Goal: Task Accomplishment & Management: Manage account settings

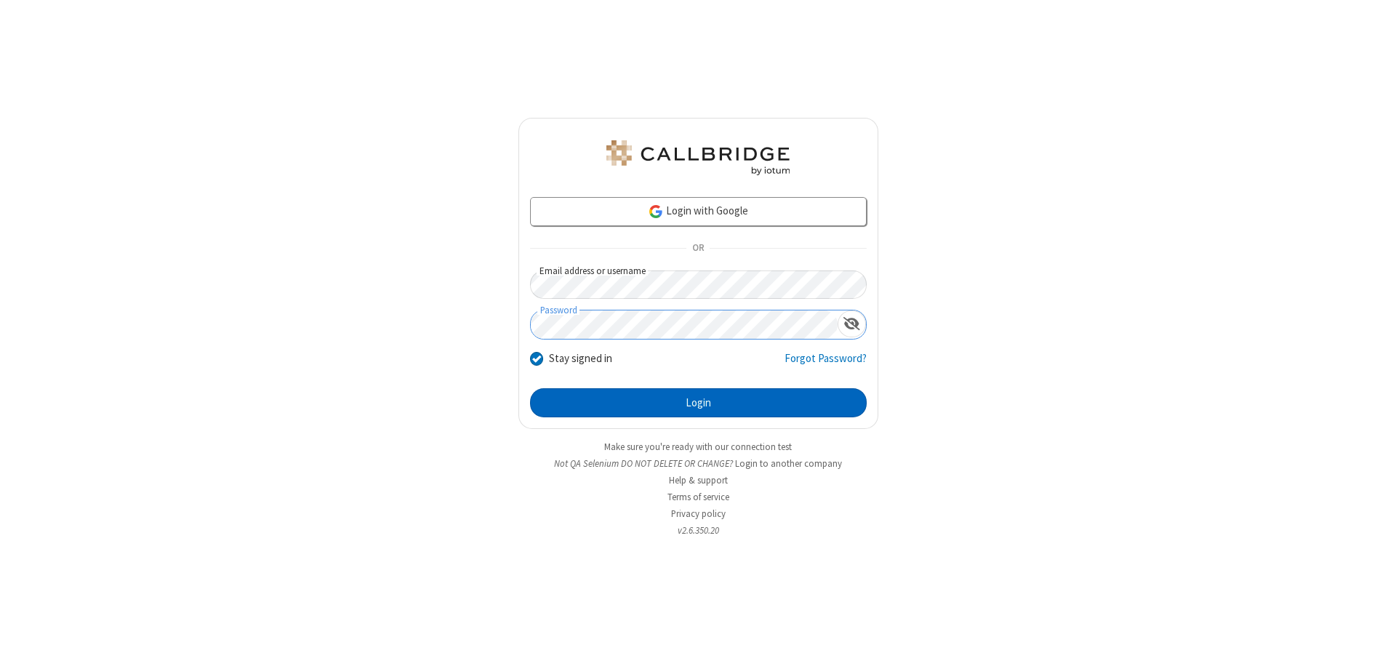
click at [698, 403] on button "Login" at bounding box center [698, 402] width 337 height 29
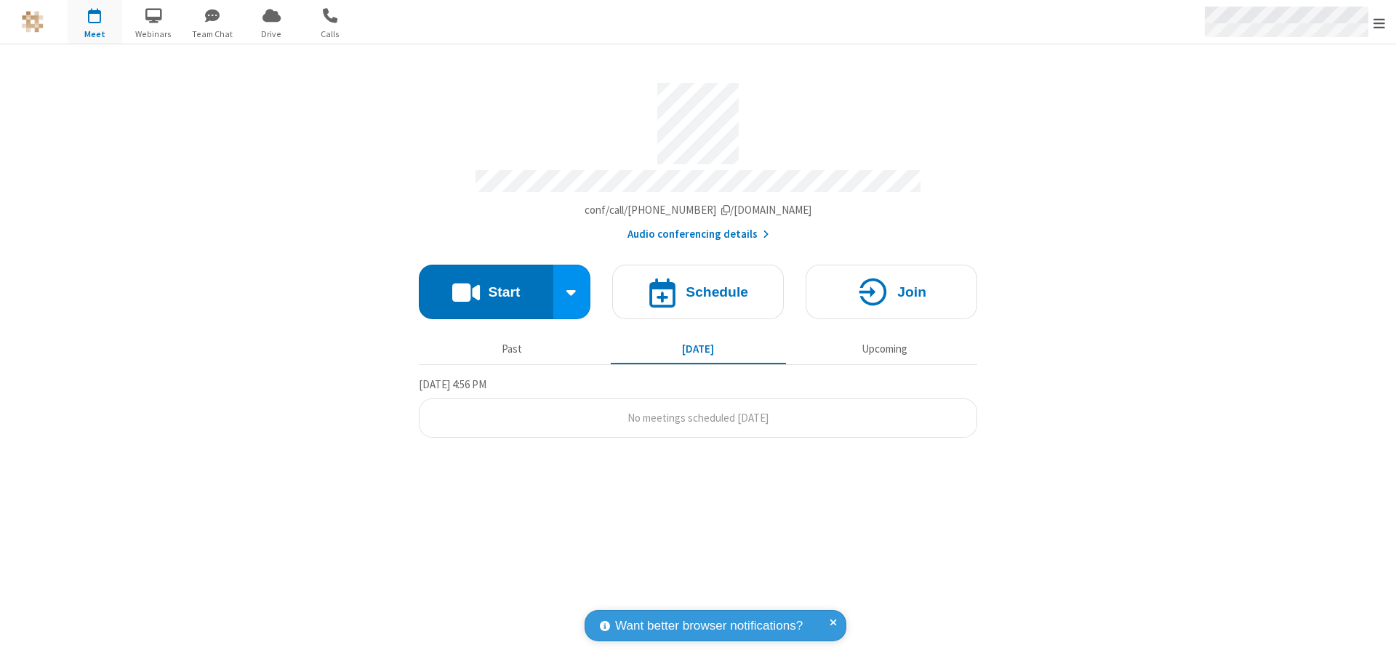
click at [1380, 23] on span "Open menu" at bounding box center [1380, 23] width 12 height 15
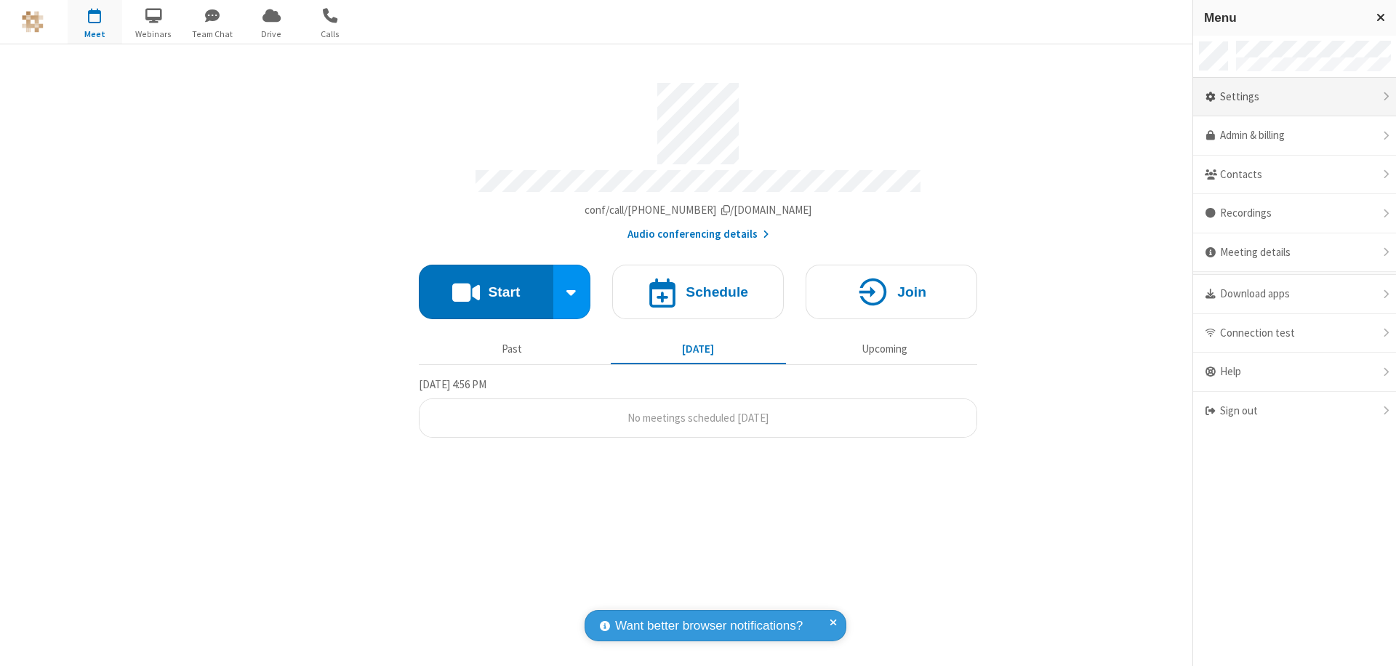
click at [1294, 97] on div "Settings" at bounding box center [1294, 97] width 203 height 39
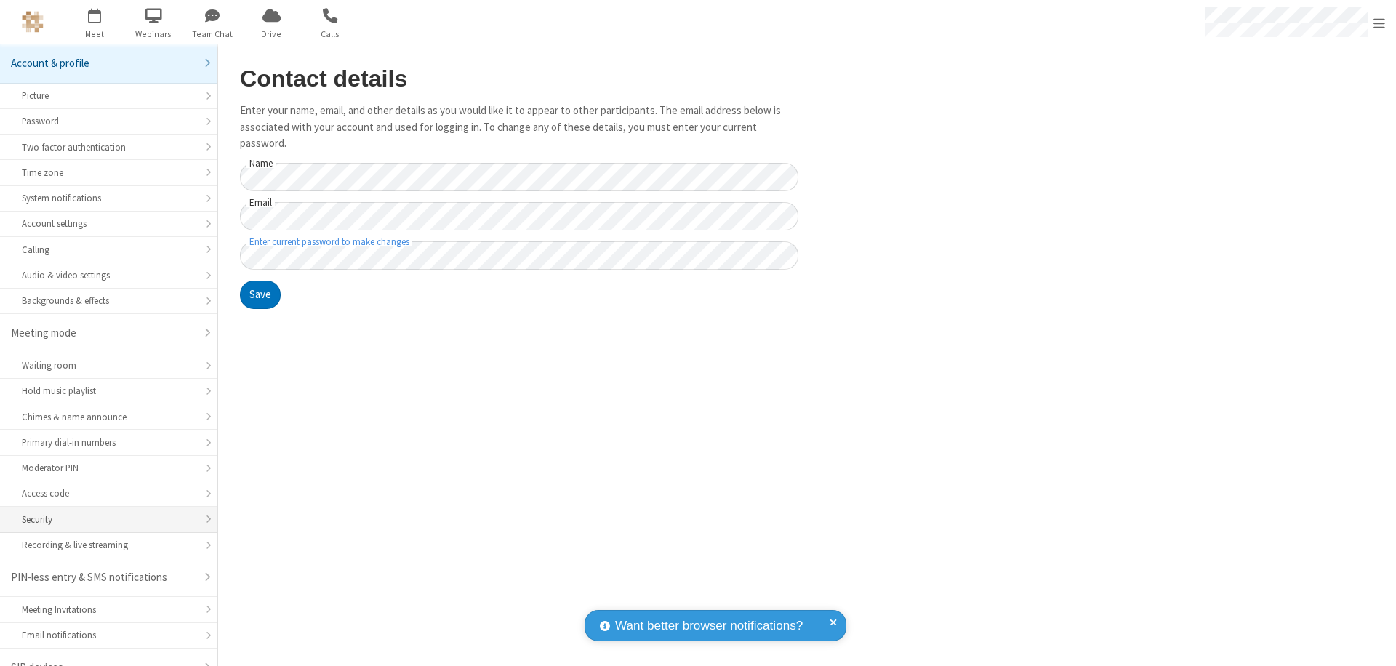
click at [103, 513] on div "Security" at bounding box center [109, 520] width 174 height 14
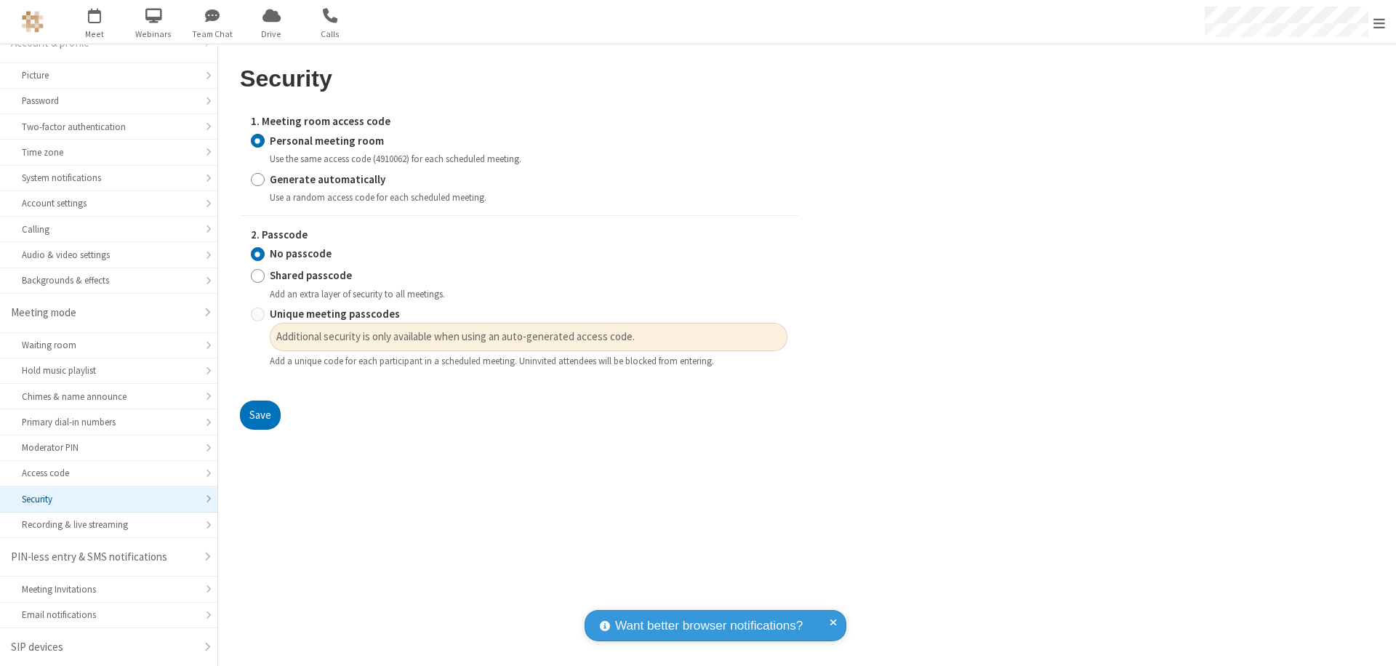
click at [257, 140] on input "Personal meeting room" at bounding box center [258, 140] width 14 height 15
click at [257, 254] on input "No passcode" at bounding box center [258, 254] width 14 height 15
click at [260, 415] on button "Save" at bounding box center [260, 415] width 41 height 29
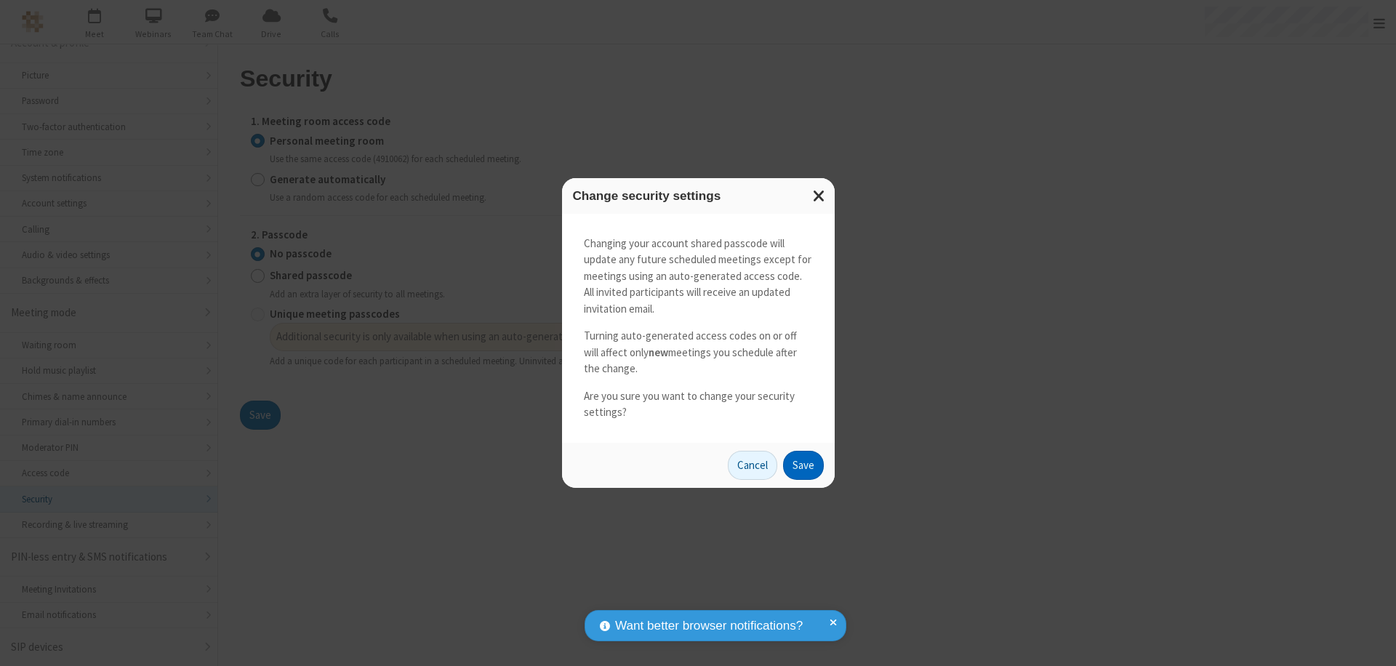
click at [803, 465] on button "Save" at bounding box center [803, 465] width 41 height 29
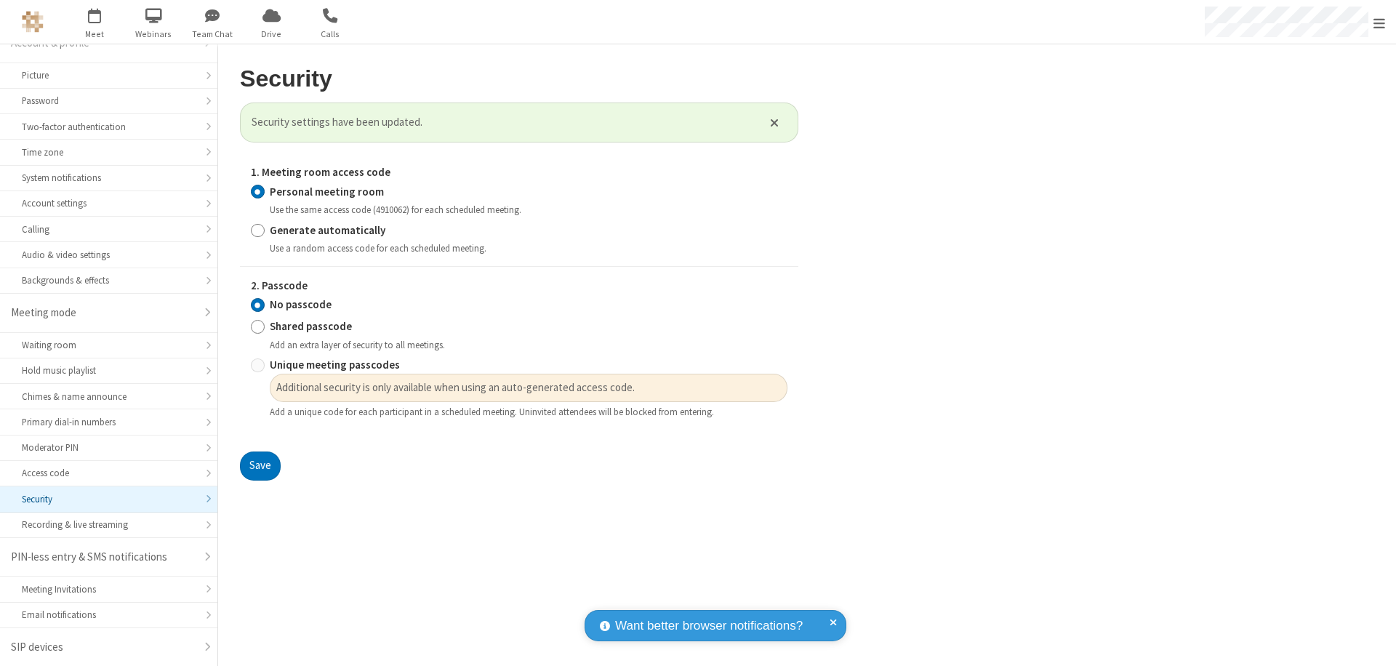
click at [1380, 23] on span "Open menu" at bounding box center [1380, 23] width 12 height 15
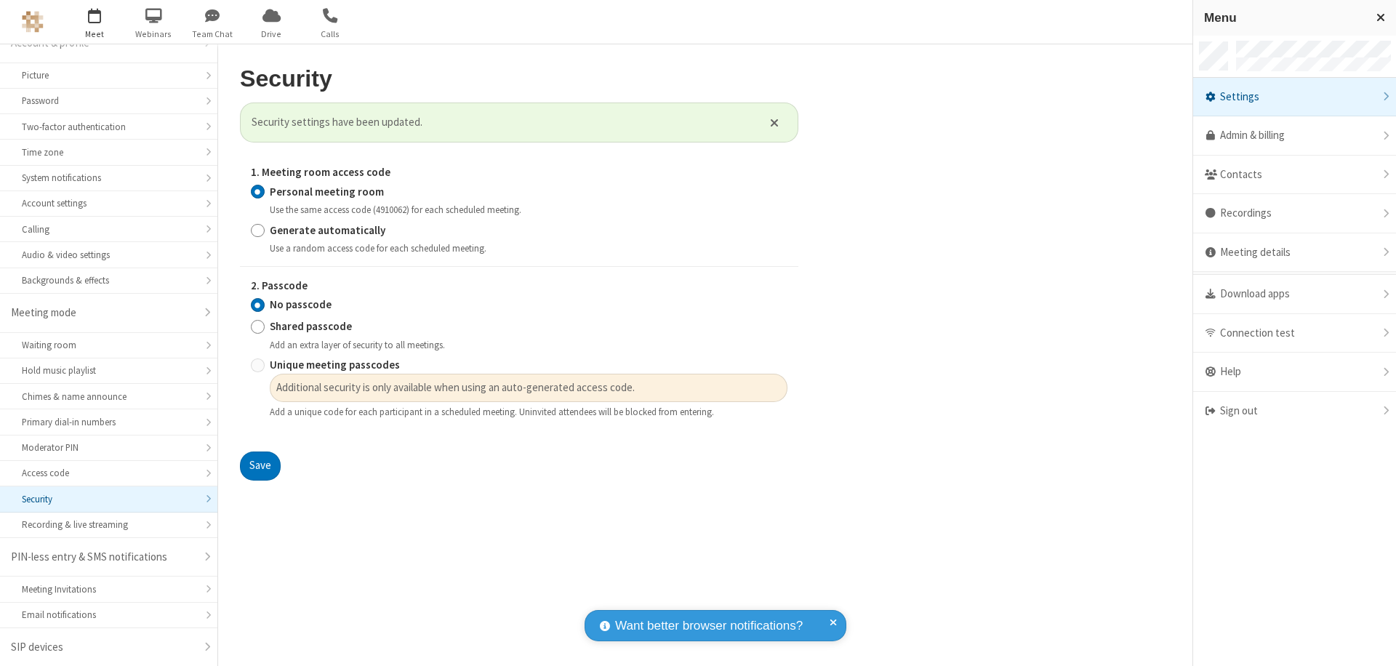
click at [95, 22] on span "button" at bounding box center [95, 15] width 55 height 25
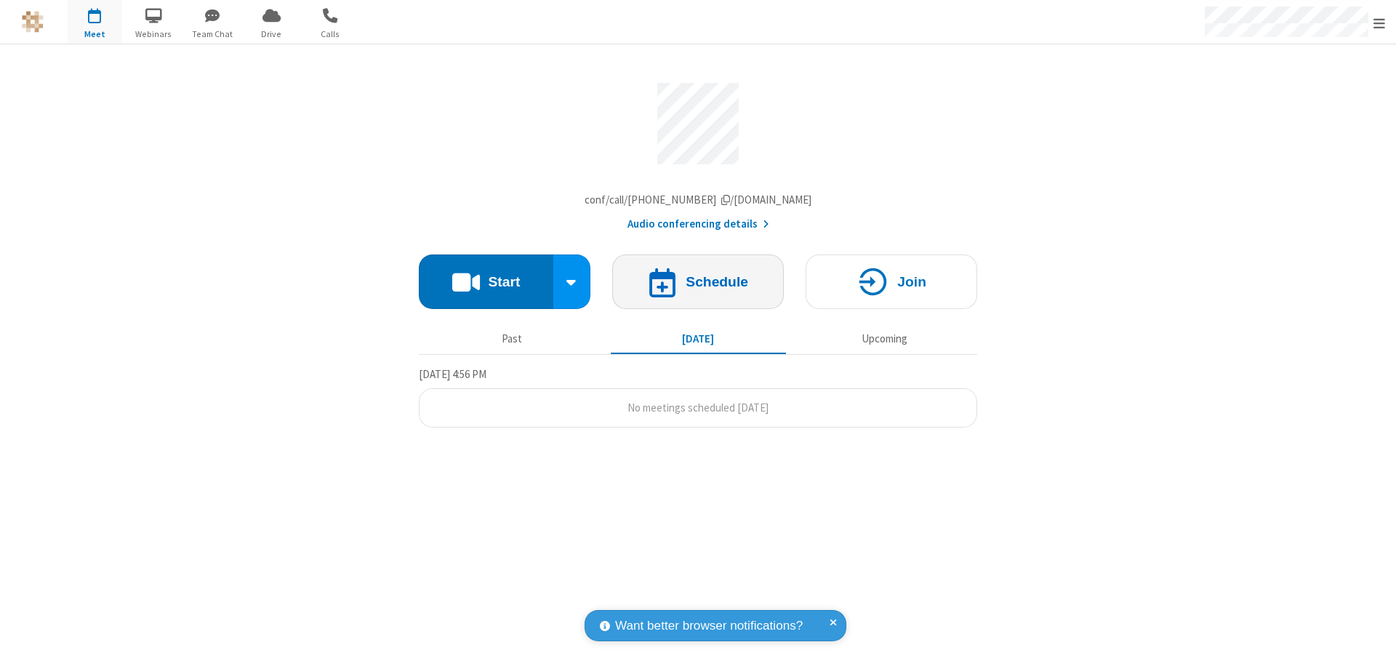
click at [698, 285] on h4 "Schedule" at bounding box center [717, 282] width 63 height 14
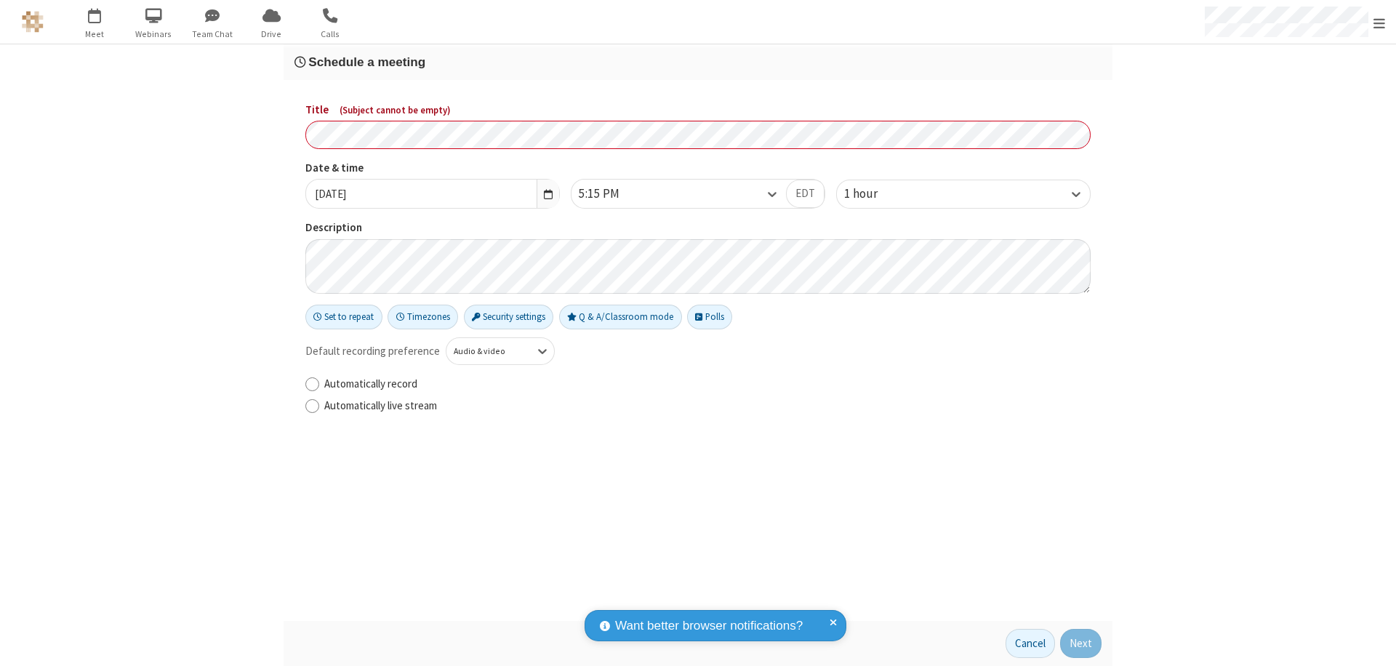
click at [698, 62] on h3 "Schedule a meeting" at bounding box center [698, 62] width 807 height 14
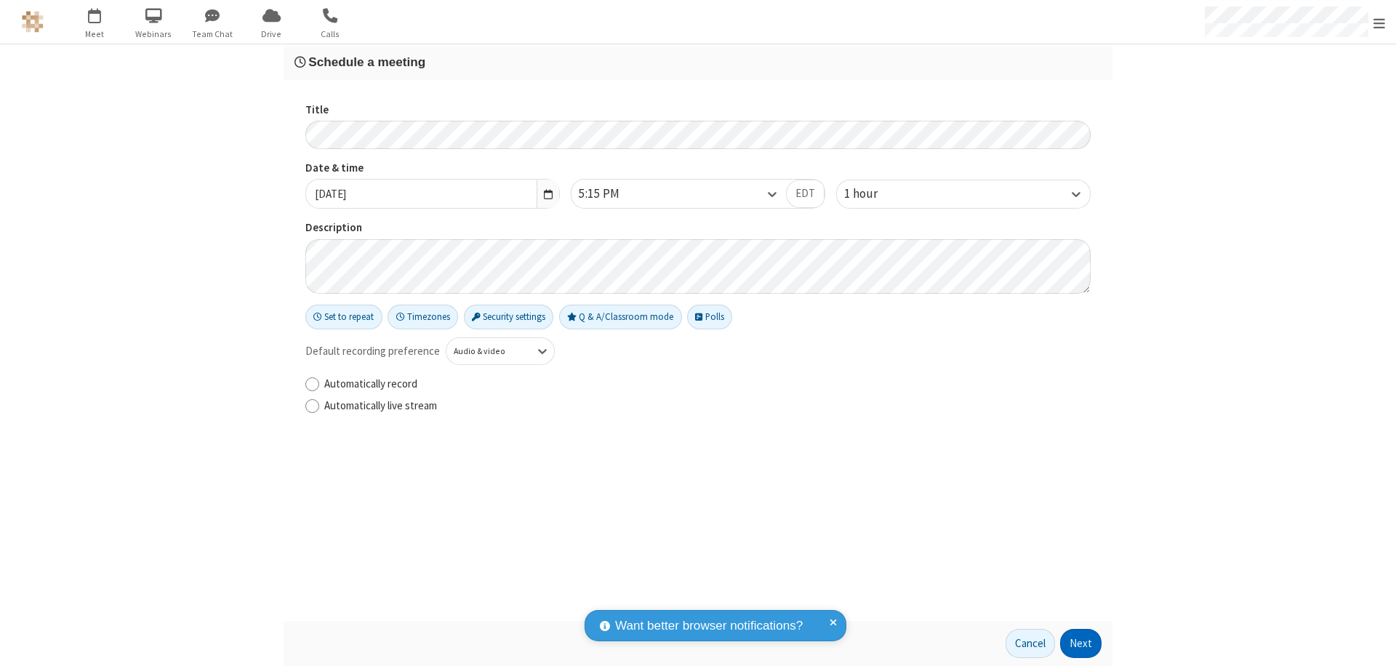
click at [1081, 644] on button "Next" at bounding box center [1080, 643] width 41 height 29
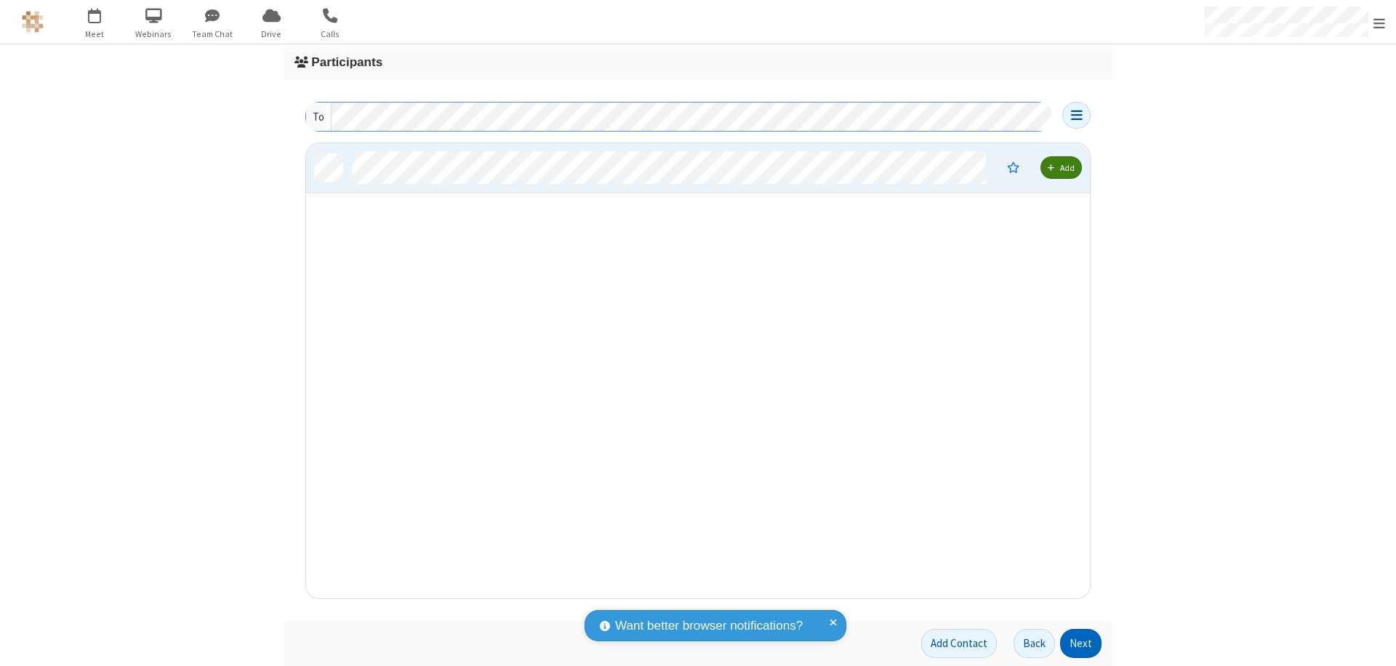
click at [1081, 644] on button "Next" at bounding box center [1080, 643] width 41 height 29
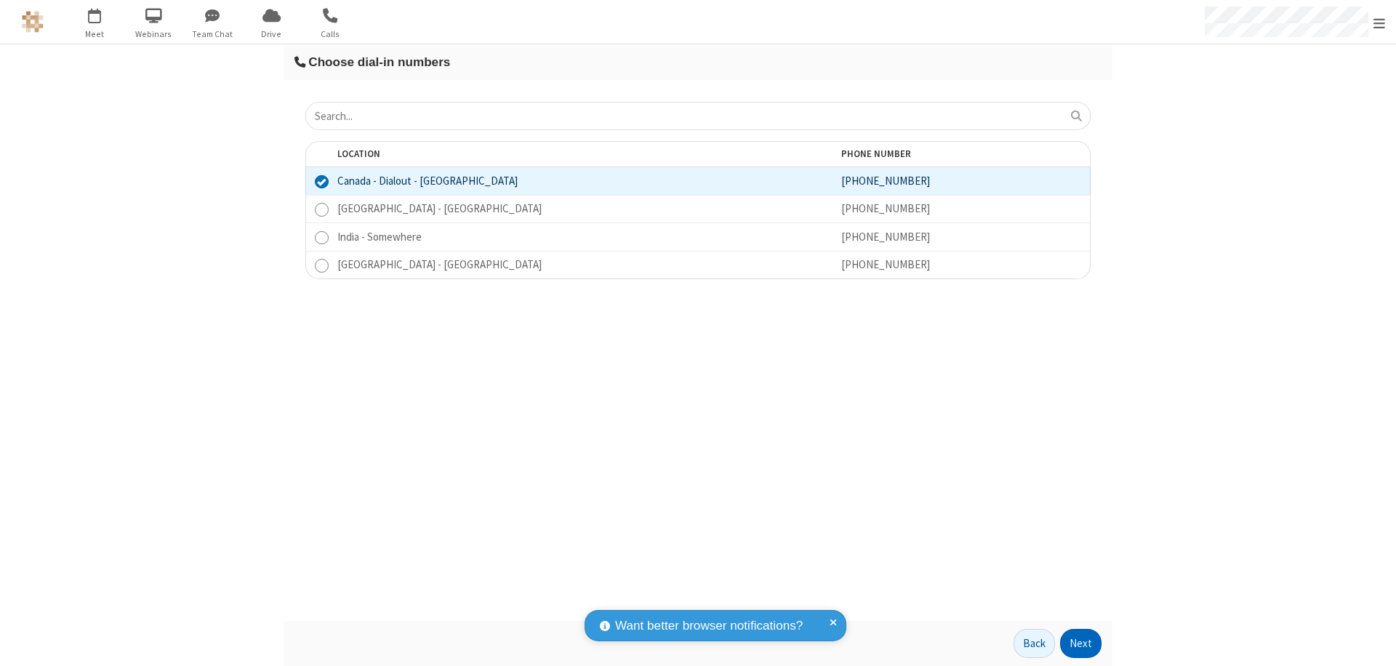
click at [1081, 644] on button "Next" at bounding box center [1080, 643] width 41 height 29
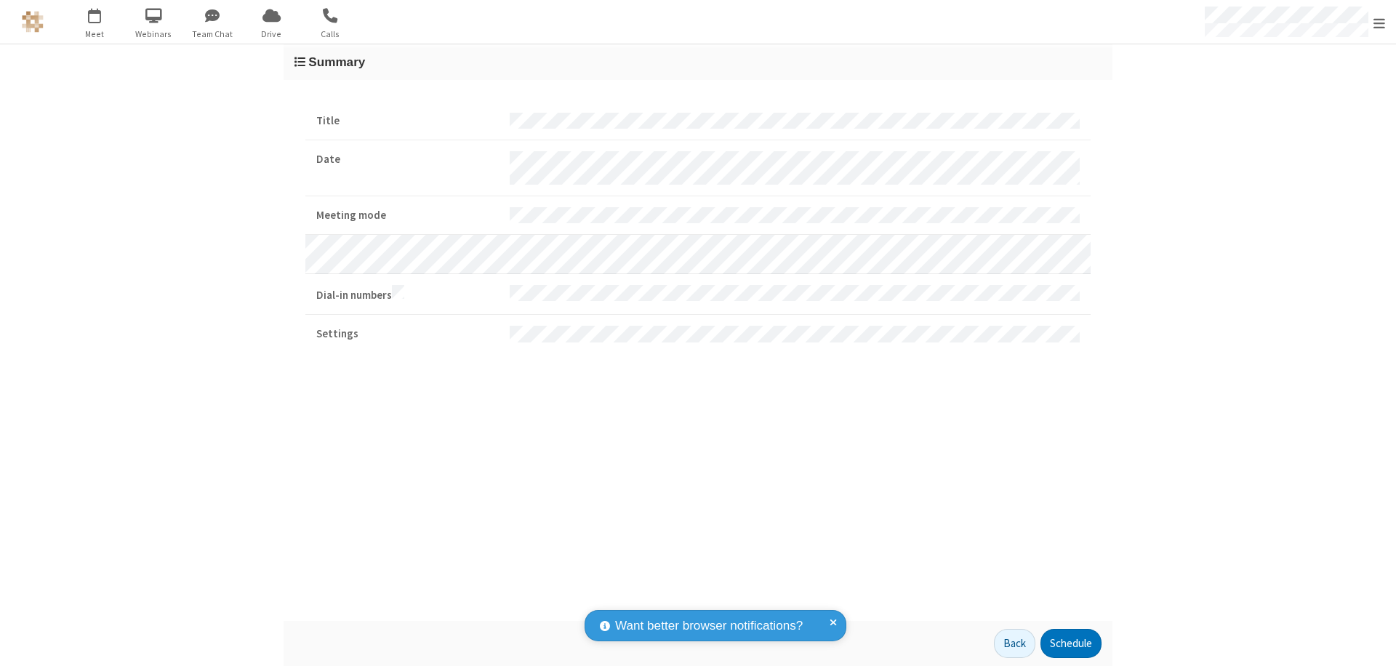
click at [1070, 644] on button "Schedule" at bounding box center [1071, 643] width 61 height 29
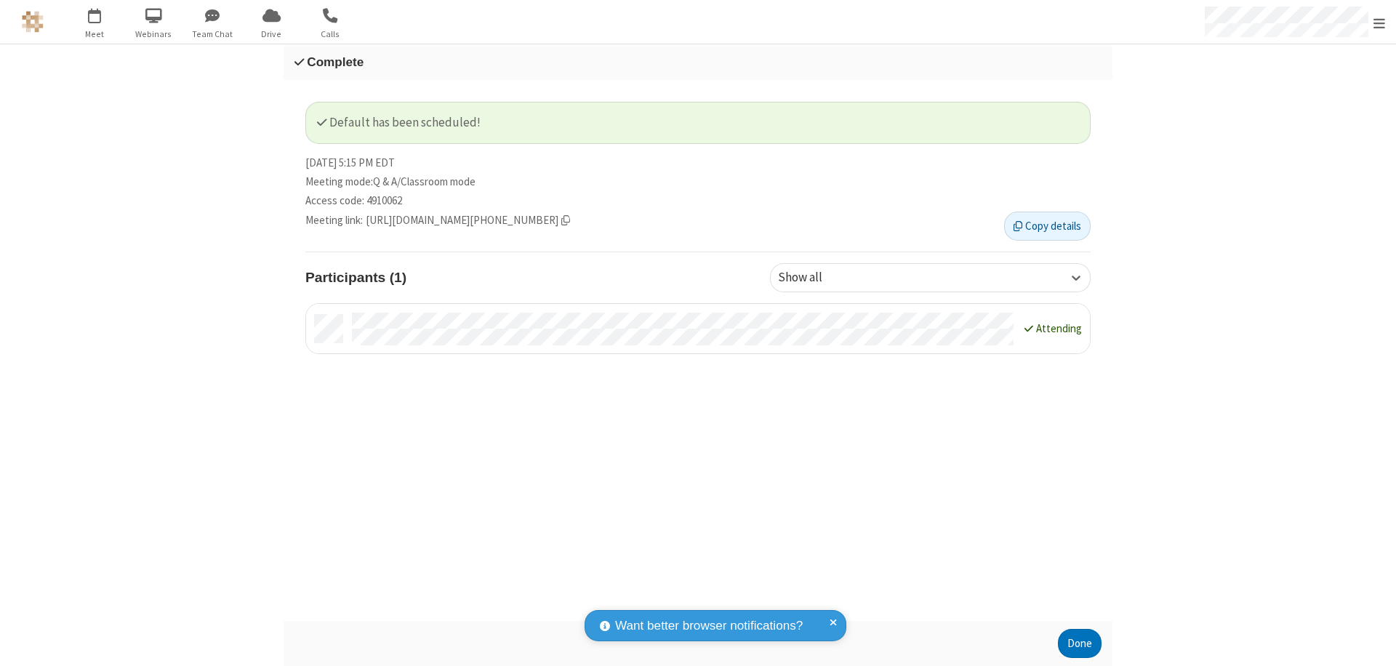
click at [1080, 644] on button "Done" at bounding box center [1080, 643] width 44 height 29
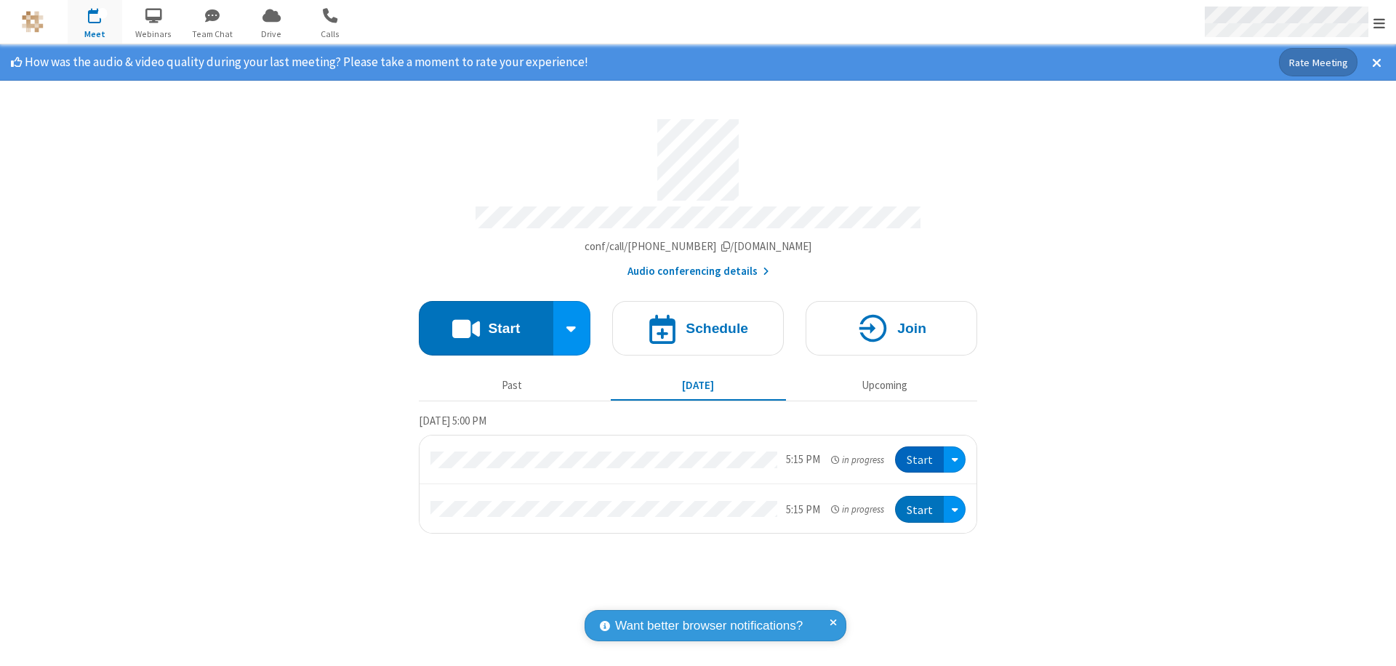
click at [1380, 23] on span "Open menu" at bounding box center [1380, 23] width 12 height 15
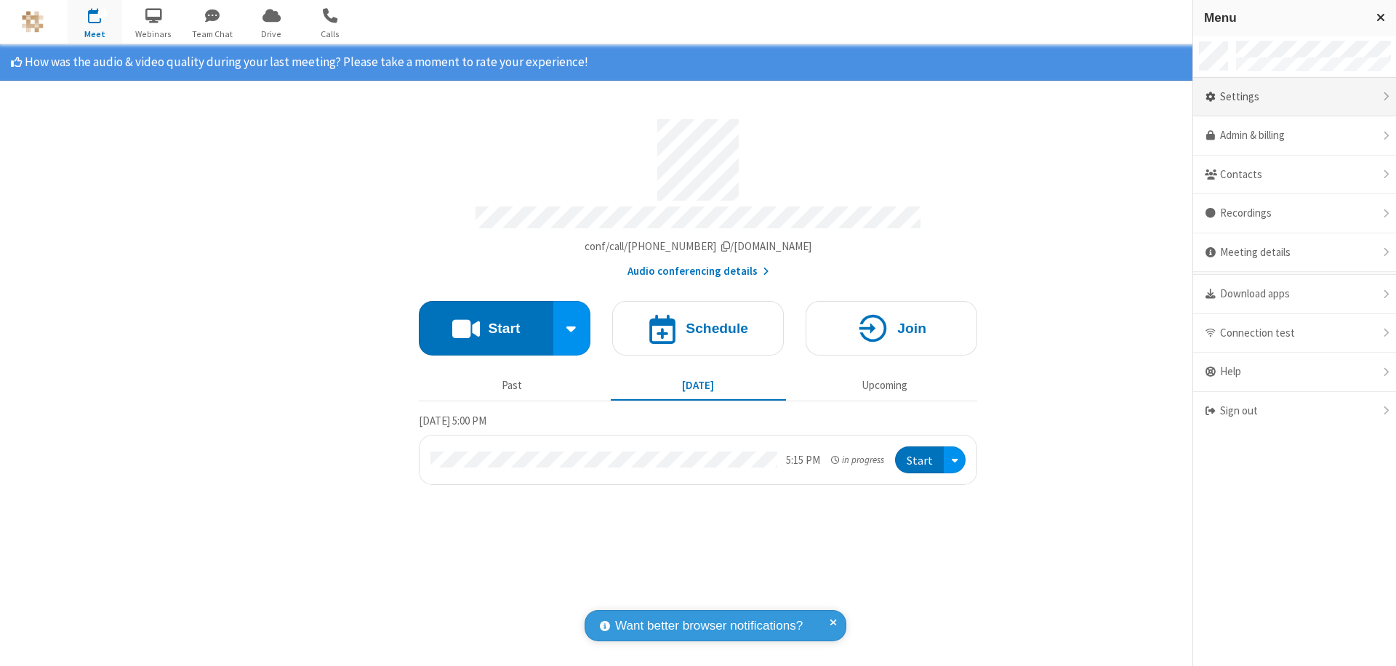
click at [1294, 97] on div "Settings" at bounding box center [1294, 97] width 203 height 39
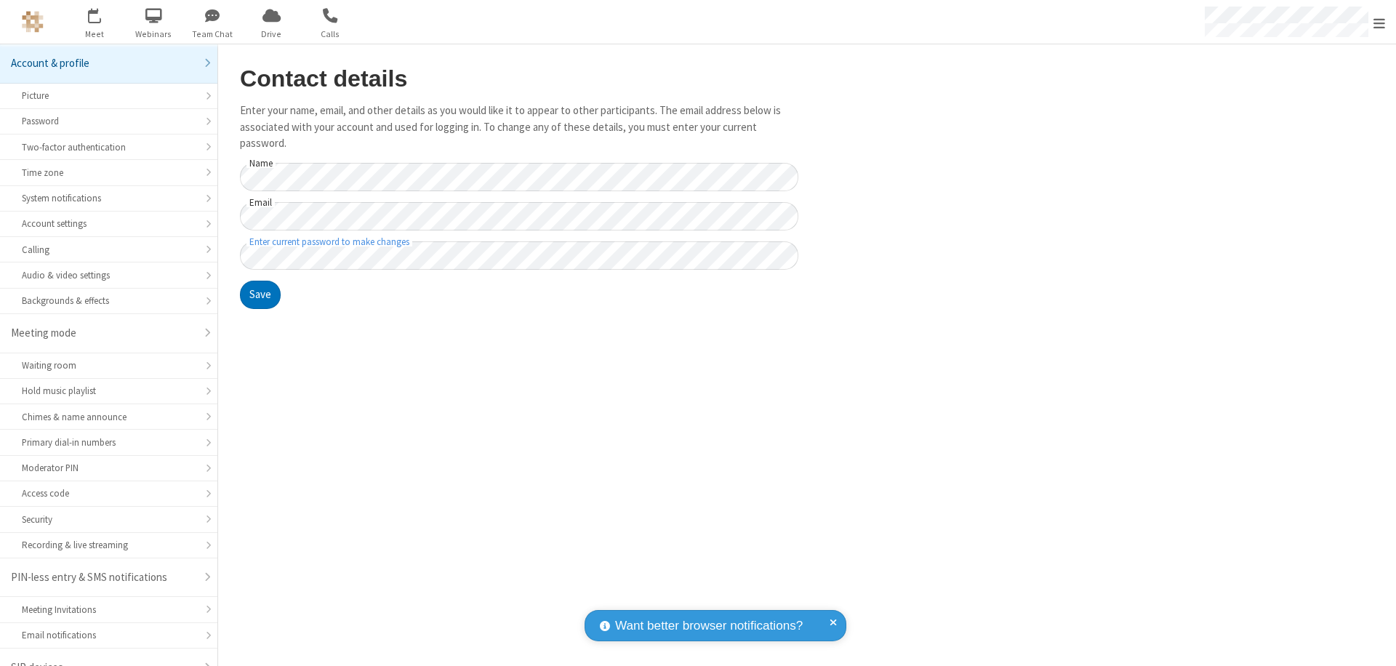
scroll to position [20, 0]
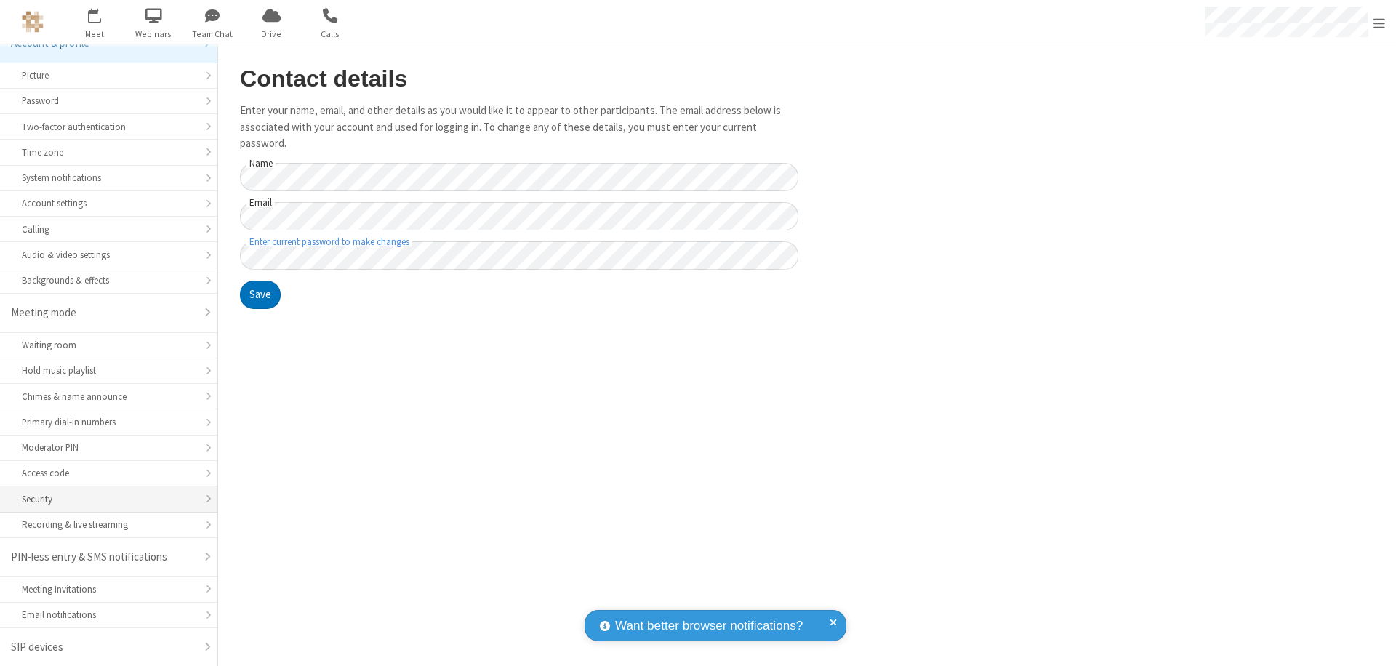
click at [103, 499] on div "Security" at bounding box center [109, 499] width 174 height 14
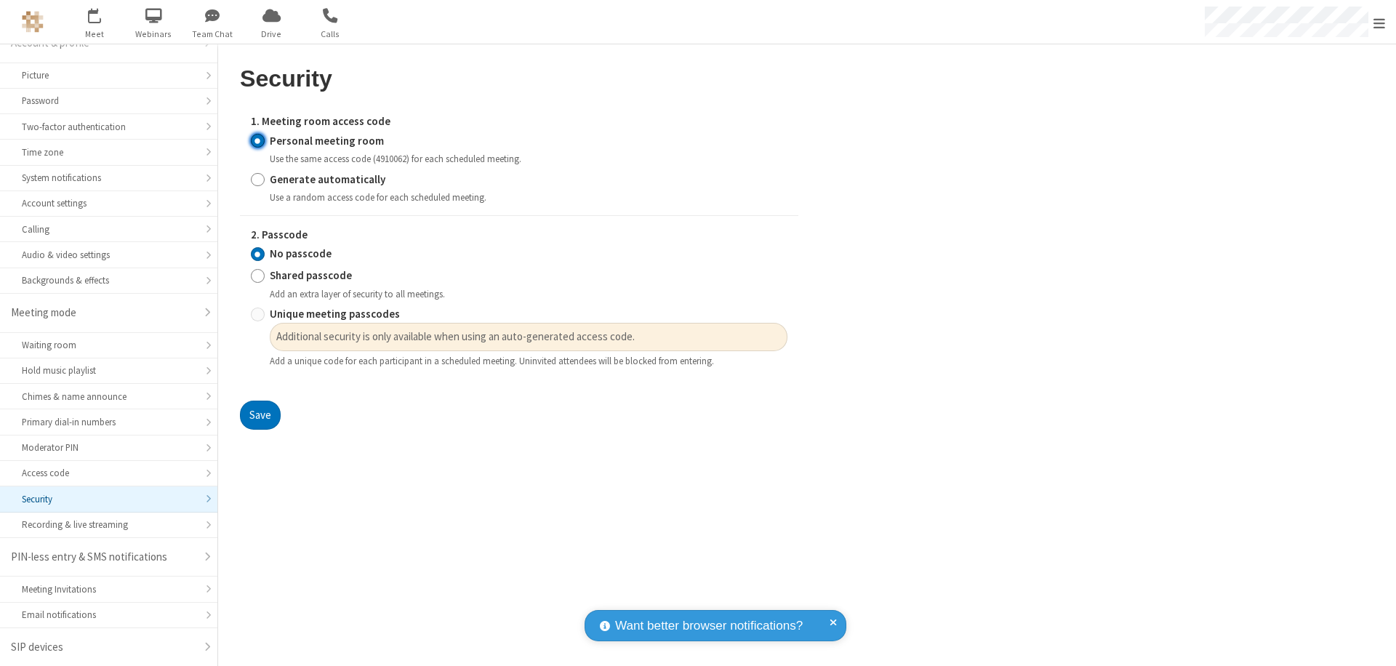
click at [257, 140] on input "Personal meeting room" at bounding box center [258, 140] width 14 height 15
click at [257, 254] on input "No passcode" at bounding box center [258, 254] width 14 height 15
click at [260, 415] on button "Save" at bounding box center [260, 415] width 41 height 29
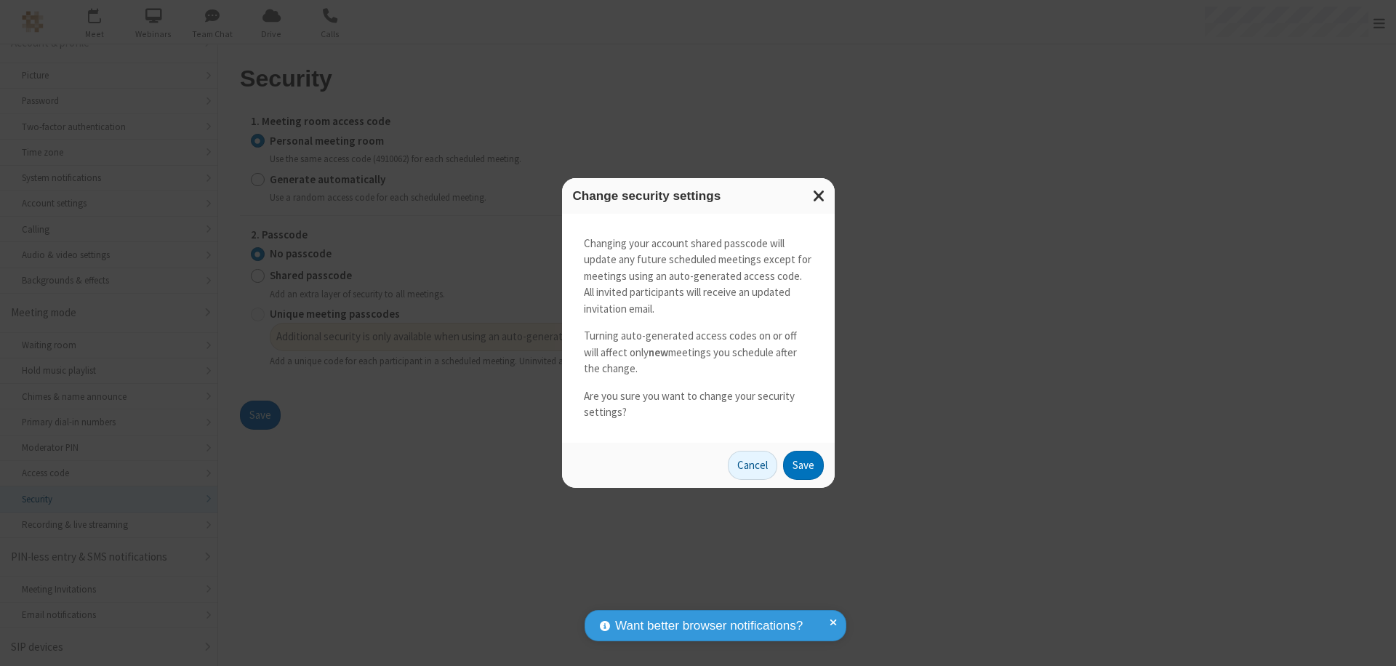
click at [803, 465] on button "Save" at bounding box center [803, 465] width 41 height 29
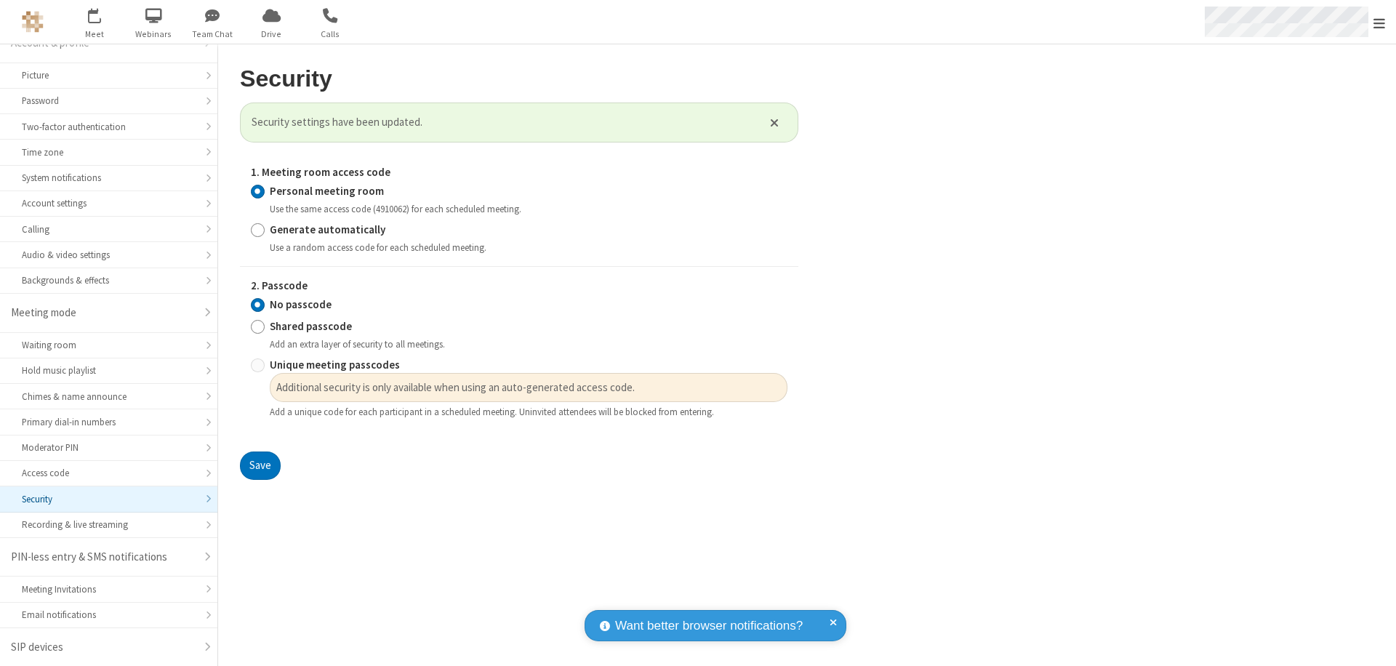
click at [1380, 22] on span "Open menu" at bounding box center [1380, 23] width 12 height 15
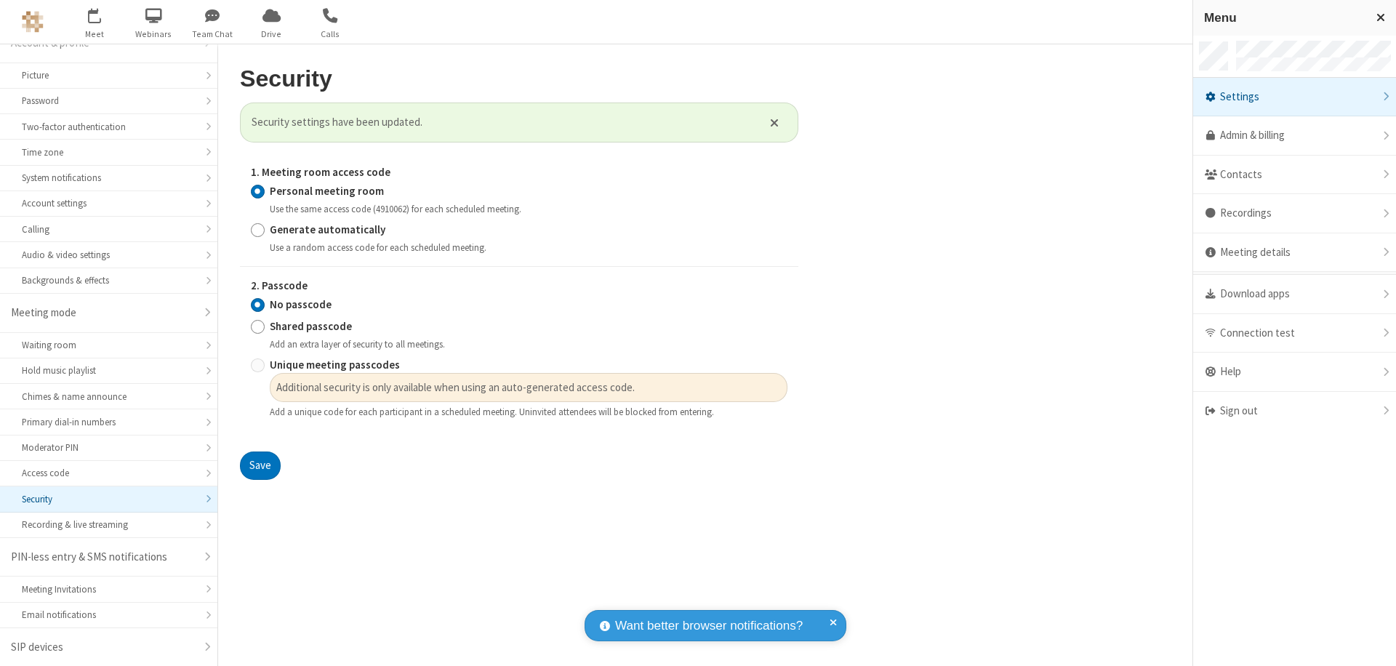
click at [1294, 411] on div "Sign out" at bounding box center [1294, 411] width 203 height 39
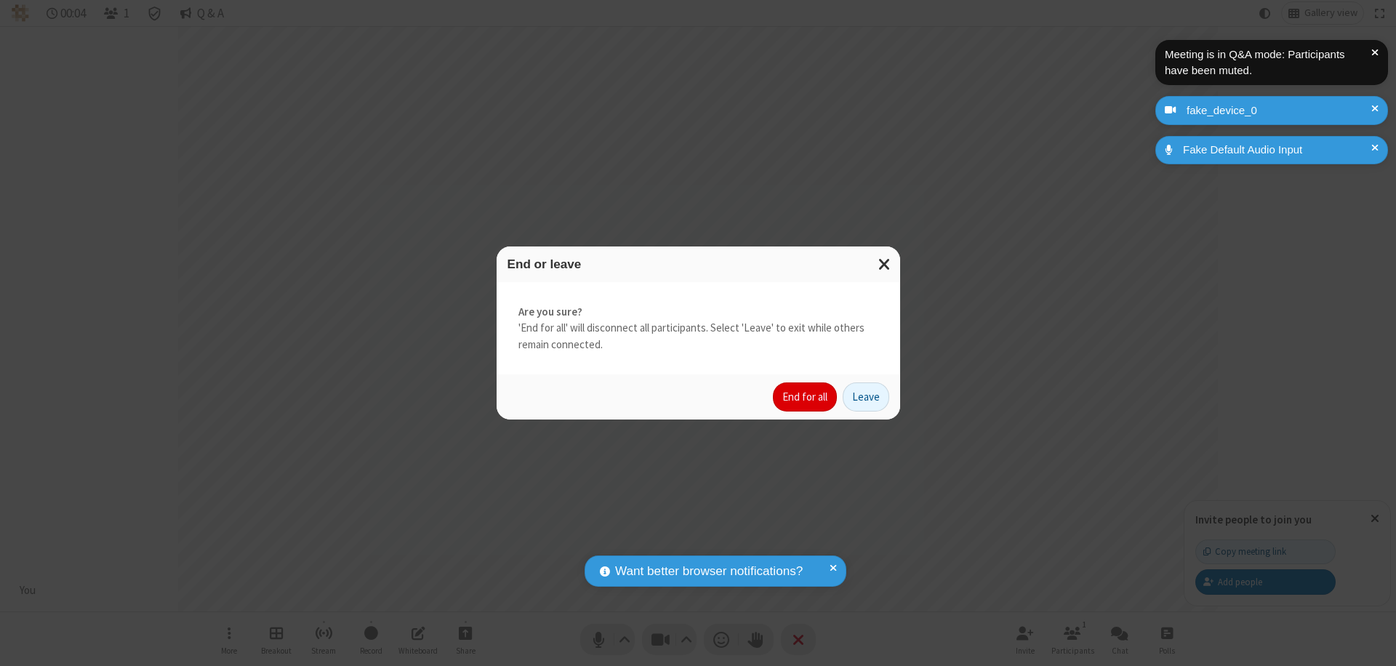
click at [806, 397] on button "End for all" at bounding box center [805, 397] width 64 height 29
